Goal: Transaction & Acquisition: Purchase product/service

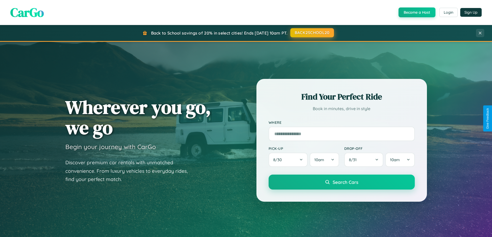
click at [312, 33] on button "BACK2SCHOOL20" at bounding box center [312, 32] width 44 height 9
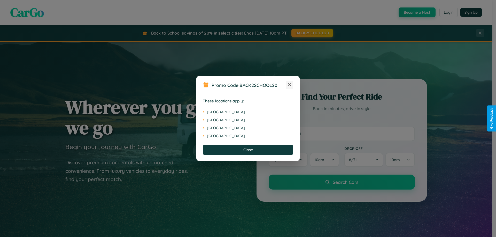
click at [290, 85] on icon at bounding box center [289, 84] width 3 height 3
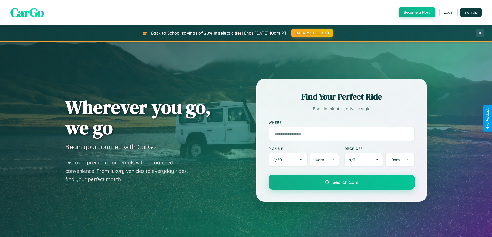
scroll to position [223, 0]
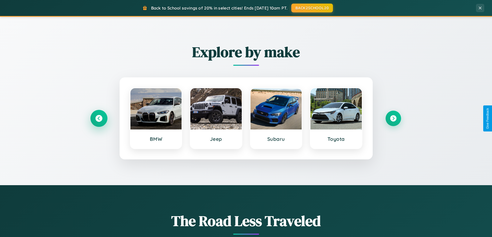
click at [99, 119] on icon at bounding box center [98, 118] width 7 height 7
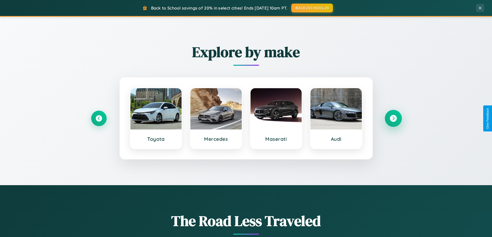
click at [393, 119] on icon at bounding box center [393, 118] width 7 height 7
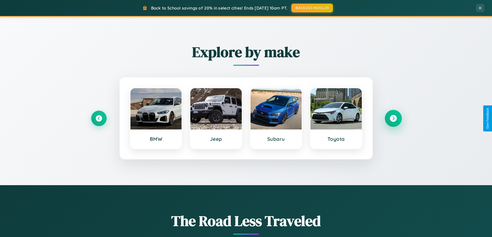
click at [393, 119] on icon at bounding box center [393, 118] width 7 height 7
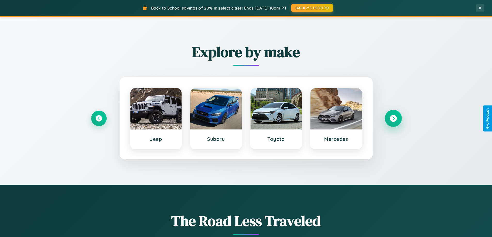
click at [393, 119] on icon at bounding box center [393, 118] width 7 height 7
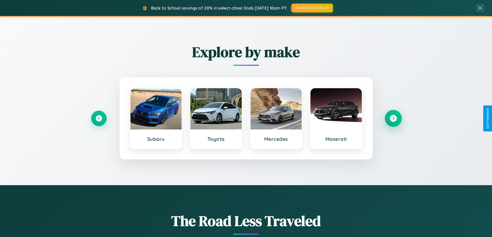
click at [393, 119] on icon at bounding box center [393, 118] width 7 height 7
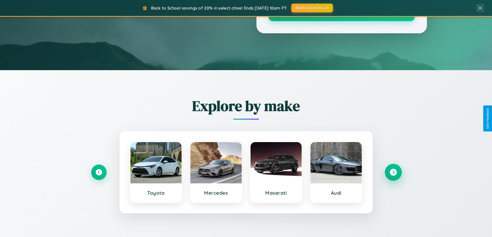
scroll to position [15, 0]
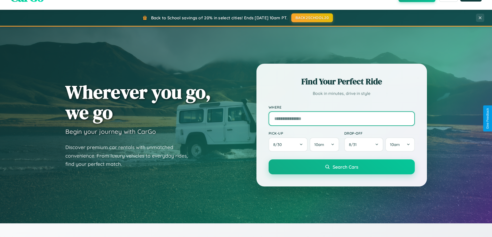
click at [342, 119] on input "text" at bounding box center [342, 119] width 146 height 14
type input "*******"
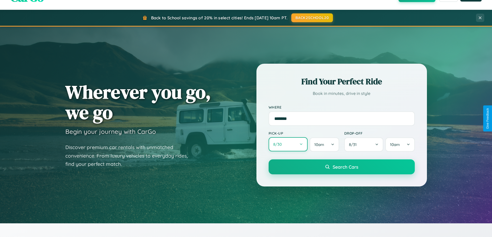
click at [288, 145] on button "8 / 30" at bounding box center [288, 144] width 39 height 14
select select "*"
select select "****"
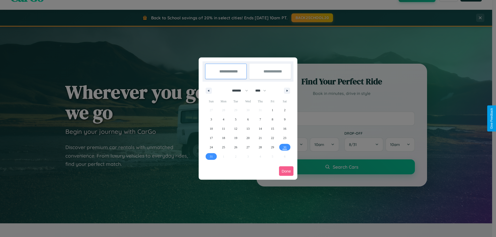
drag, startPoint x: 238, startPoint y: 91, endPoint x: 248, endPoint y: 104, distance: 16.5
click at [238, 91] on select "******* ******** ***** ***** *** **** **** ****** ********* ******* ******** **…" at bounding box center [239, 91] width 22 height 9
select select "*"
click at [263, 91] on select "**** **** **** **** **** **** **** **** **** **** **** **** **** **** **** ****…" at bounding box center [260, 91] width 15 height 9
select select "****"
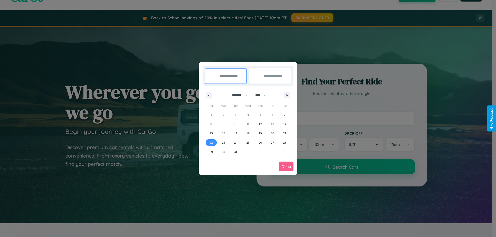
click at [211, 143] on span "22" at bounding box center [211, 142] width 3 height 9
type input "**********"
click at [260, 143] on span "26" at bounding box center [260, 142] width 3 height 9
type input "**********"
click at [286, 167] on button "Done" at bounding box center [286, 167] width 14 height 10
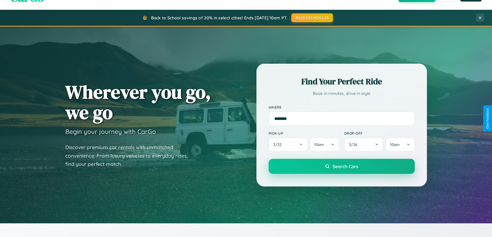
click at [342, 167] on span "Search Cars" at bounding box center [346, 167] width 26 height 6
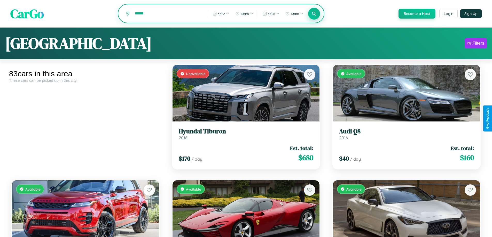
type input "******"
click at [314, 14] on icon at bounding box center [314, 13] width 5 height 5
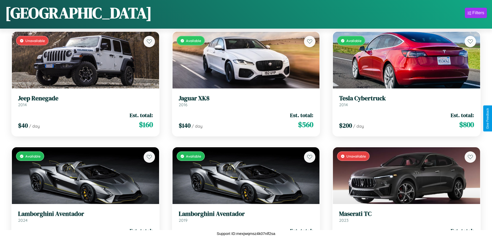
scroll to position [2733, 0]
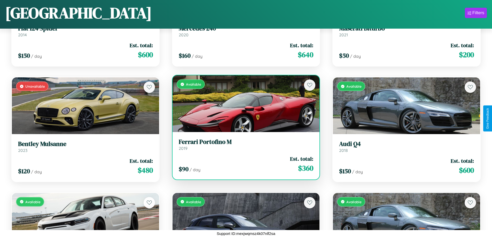
click at [244, 166] on div "$ 90 / day Est. total: $ 360" at bounding box center [246, 164] width 135 height 18
click at [244, 164] on div "$ 90 / day Est. total: $ 360" at bounding box center [246, 164] width 135 height 18
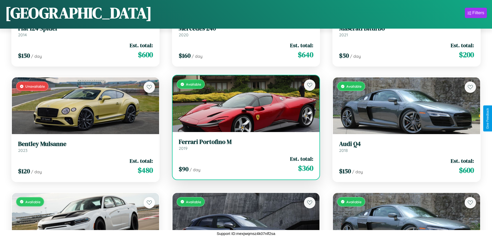
click at [244, 164] on div "$ 90 / day Est. total: $ 360" at bounding box center [246, 164] width 135 height 18
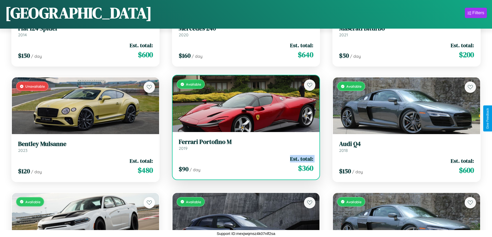
click at [244, 164] on div "$ 90 / day Est. total: $ 360" at bounding box center [246, 164] width 135 height 18
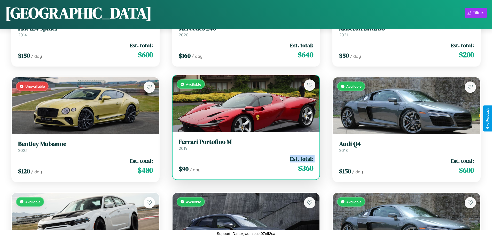
click at [244, 164] on div "$ 90 / day Est. total: $ 360" at bounding box center [246, 164] width 135 height 18
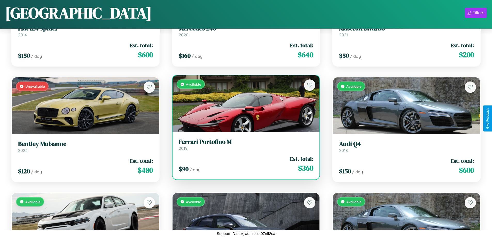
click at [244, 164] on div "$ 90 / day Est. total: $ 360" at bounding box center [246, 164] width 135 height 18
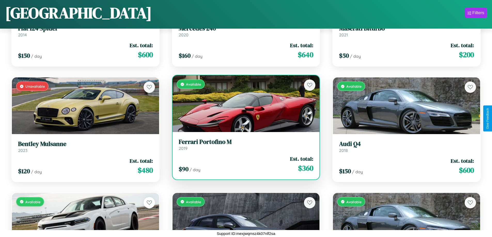
click at [244, 145] on h3 "Ferrari Portofino M" at bounding box center [246, 141] width 135 height 7
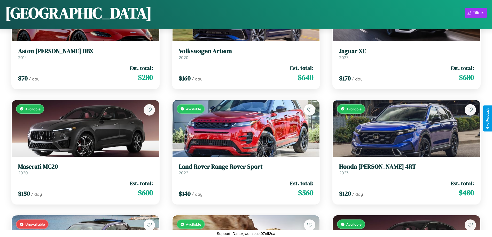
scroll to position [1461, 0]
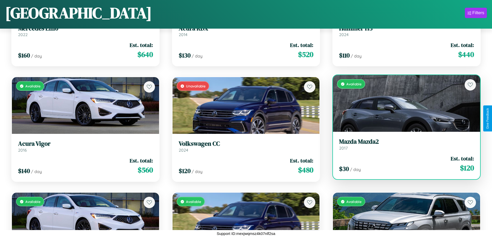
click at [403, 144] on h3 "Mazda Mazda2" at bounding box center [406, 141] width 135 height 7
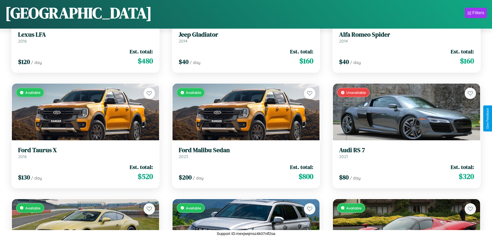
scroll to position [2502, 0]
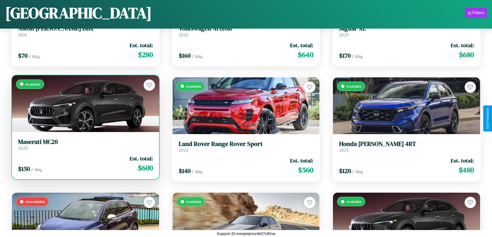
click at [85, 145] on h3 "Maserati MC20" at bounding box center [85, 141] width 135 height 7
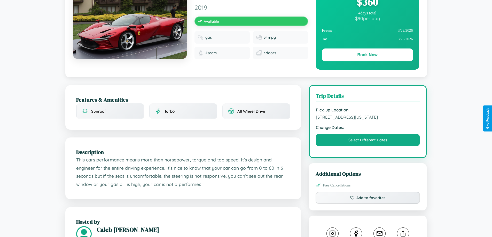
scroll to position [175, 0]
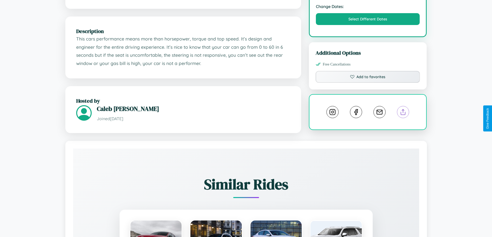
click at [403, 113] on line at bounding box center [403, 112] width 0 height 4
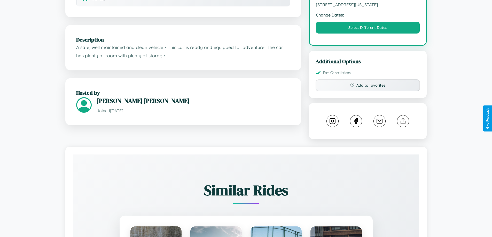
scroll to position [175, 0]
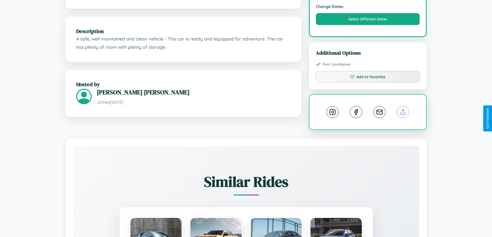
click at [403, 113] on line at bounding box center [403, 112] width 0 height 4
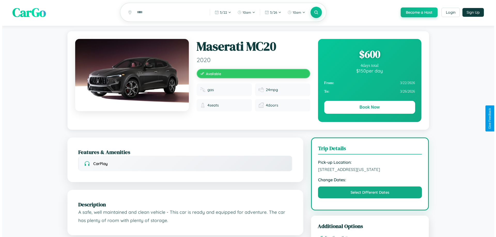
scroll to position [0, 0]
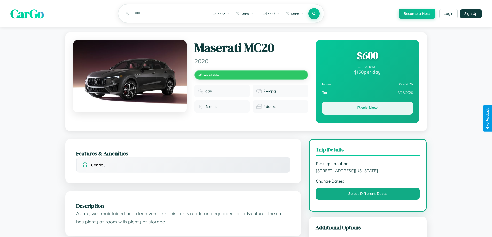
click at [367, 109] on button "Book Now" at bounding box center [367, 108] width 91 height 13
